Goal: Information Seeking & Learning: Learn about a topic

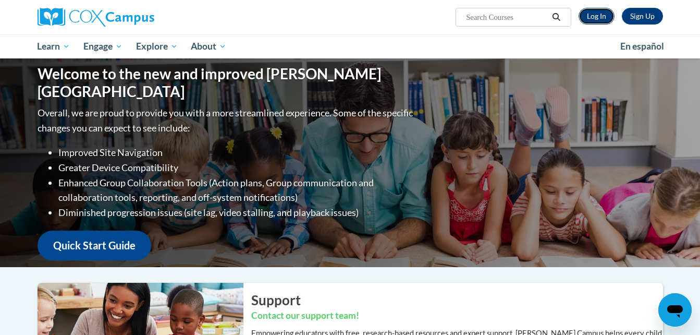
click at [605, 16] on link "Log In" at bounding box center [597, 16] width 36 height 17
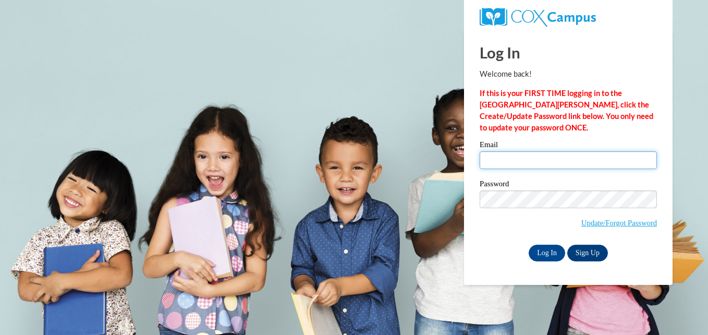
click at [532, 159] on input "Email" at bounding box center [568, 160] width 177 height 18
type input "propha50@uwosh.edu"
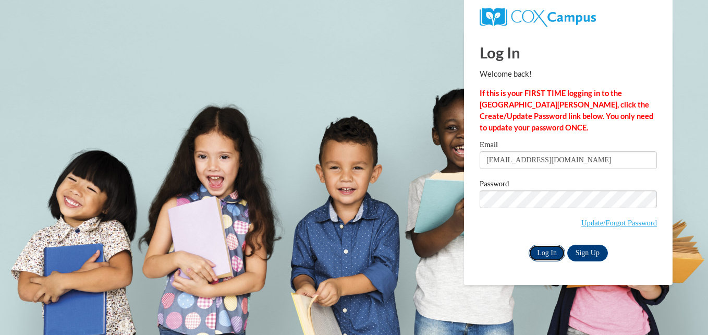
click at [542, 253] on input "Log In" at bounding box center [547, 253] width 37 height 17
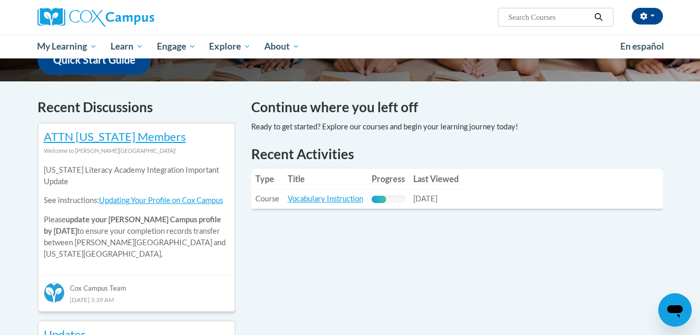
scroll to position [322, 0]
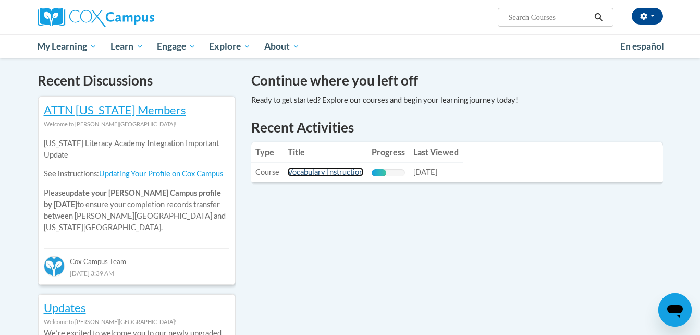
click at [325, 167] on link "Vocabulary Instruction" at bounding box center [326, 171] width 76 height 9
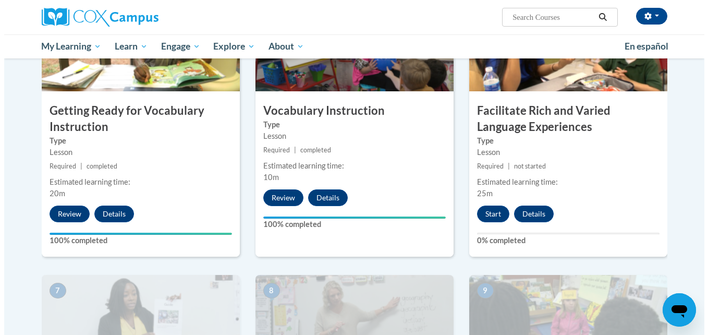
scroll to position [574, 0]
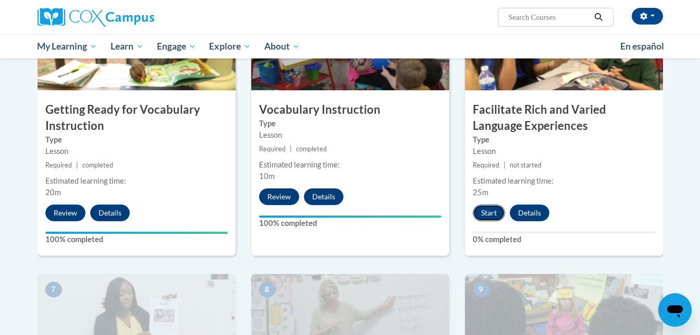
click at [483, 212] on button "Start" at bounding box center [489, 212] width 32 height 17
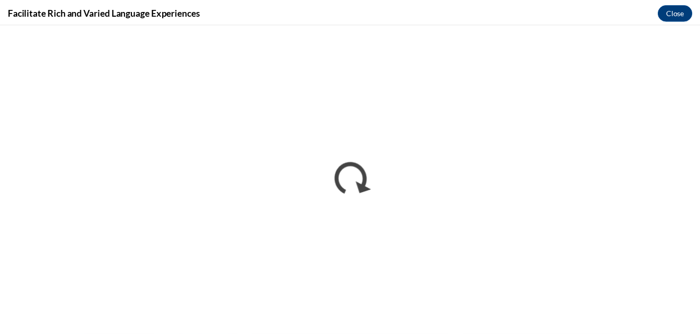
scroll to position [0, 0]
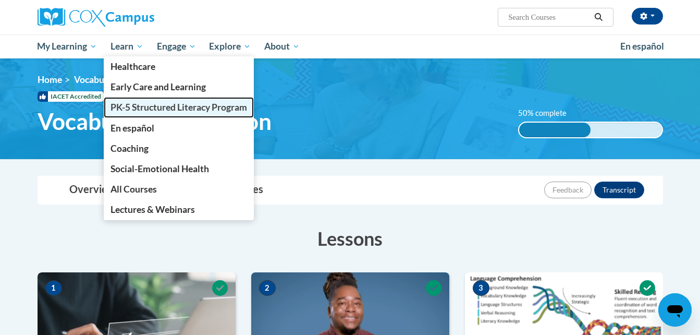
click at [130, 102] on span "PK-5 Structured Literacy Program" at bounding box center [179, 107] width 137 height 11
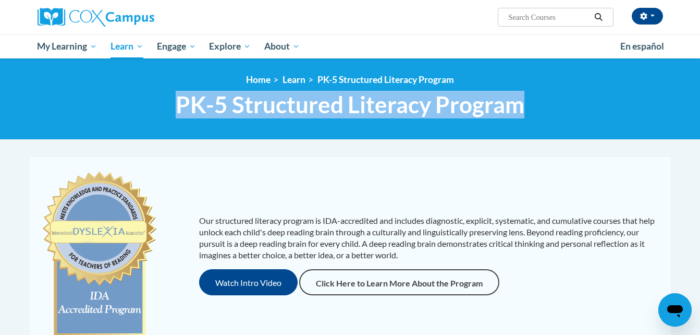
drag, startPoint x: 150, startPoint y: 106, endPoint x: 565, endPoint y: 126, distance: 415.6
click at [565, 126] on div "<en>My Learning</en><fr>New fr_My Learning</fr><it>New it_My Learning</it><de>N…" at bounding box center [350, 98] width 700 height 81
copy span "PK-5 Structured Literacy Program"
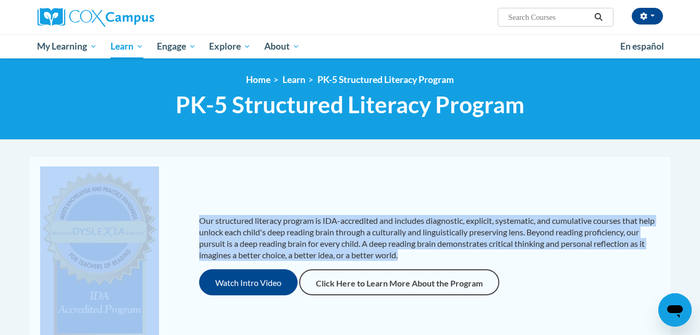
drag, startPoint x: 190, startPoint y: 213, endPoint x: 426, endPoint y: 256, distance: 239.6
click at [426, 256] on div "Our structured literacy program is IDA-accredited and includes diagnostic, expl…" at bounding box center [350, 254] width 636 height 177
copy div "Our structured literacy program is IDA-accredited and includes diagnostic, expl…"
click at [283, 82] on link "Learn" at bounding box center [294, 79] width 23 height 11
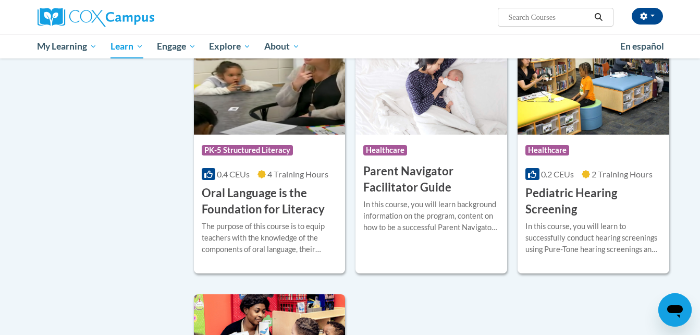
scroll to position [2144, 0]
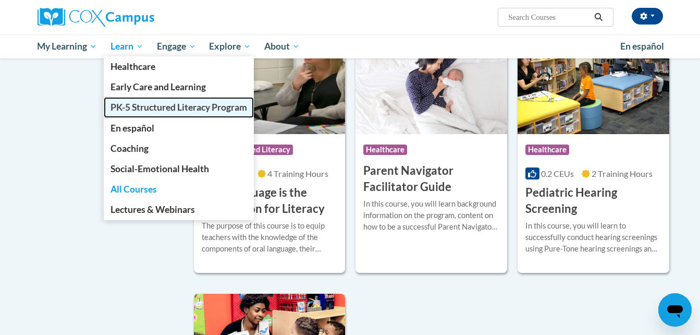
click at [160, 105] on span "PK-5 Structured Literacy Program" at bounding box center [179, 107] width 137 height 11
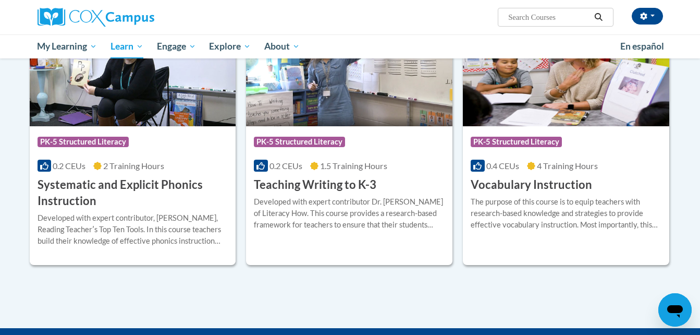
scroll to position [1164, 0]
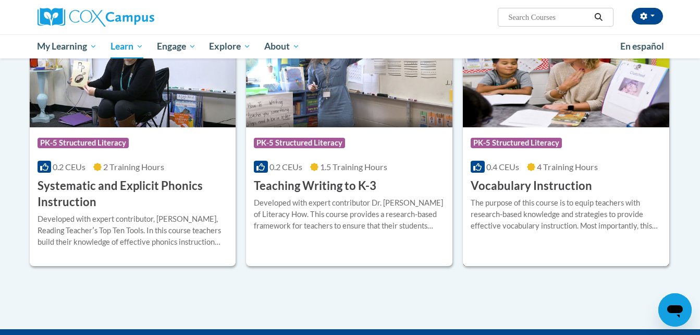
click at [520, 184] on h3 "Vocabulary Instruction" at bounding box center [532, 186] width 122 height 16
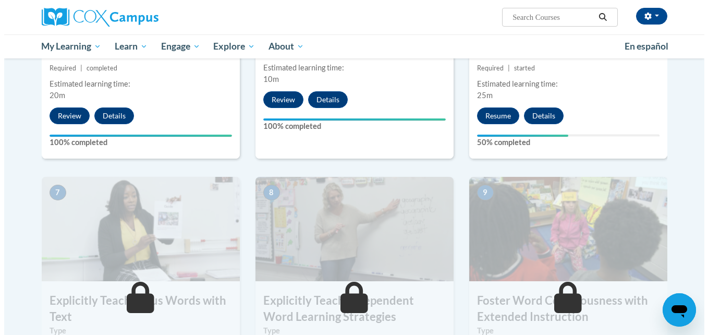
scroll to position [672, 0]
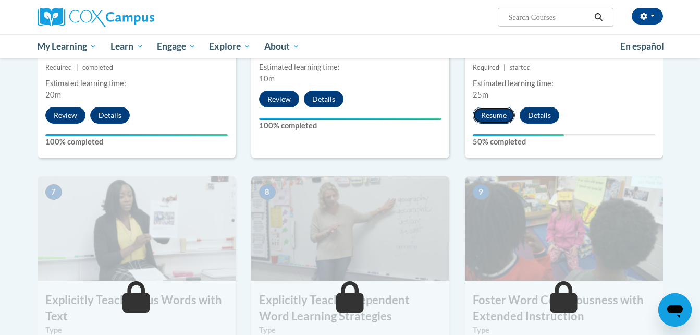
click at [491, 118] on button "Resume" at bounding box center [494, 115] width 42 height 17
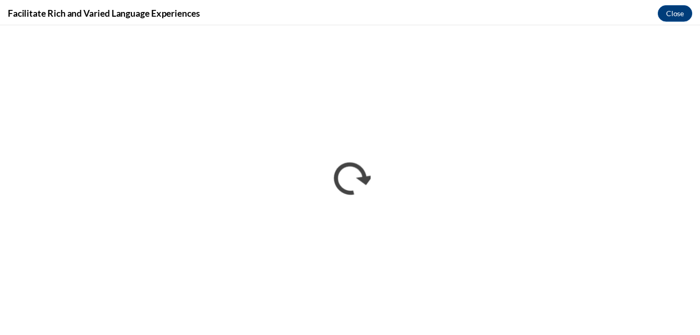
scroll to position [0, 0]
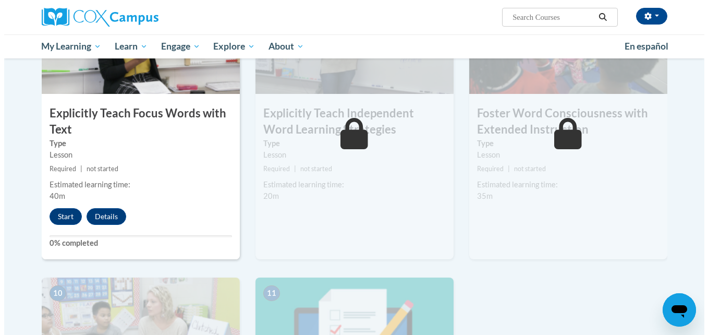
scroll to position [873, 0]
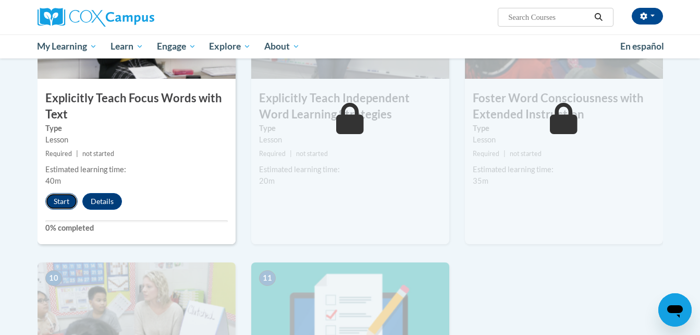
click at [58, 204] on button "Start" at bounding box center [61, 201] width 32 height 17
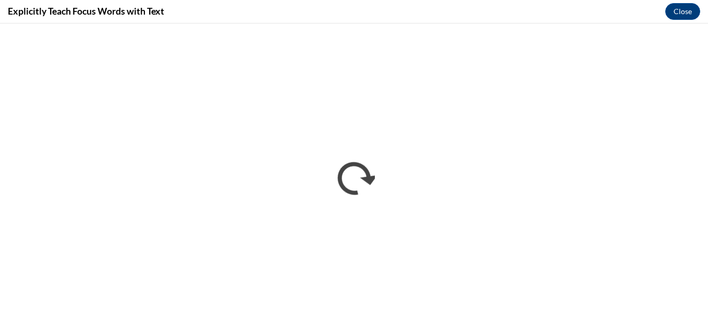
scroll to position [0, 0]
